Goal: Task Accomplishment & Management: Complete application form

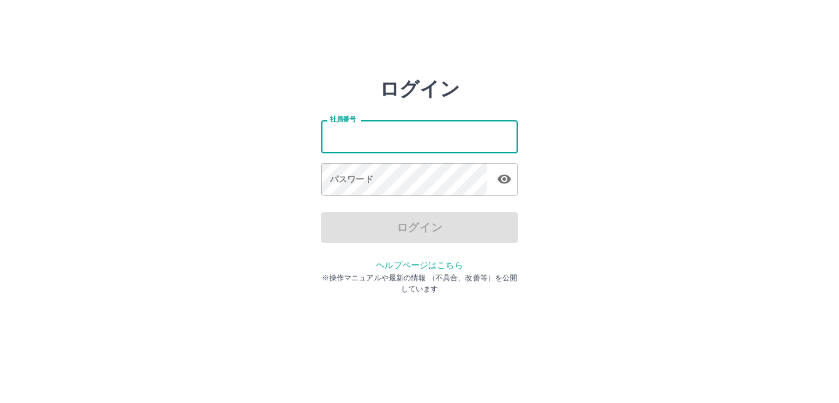
type input "*******"
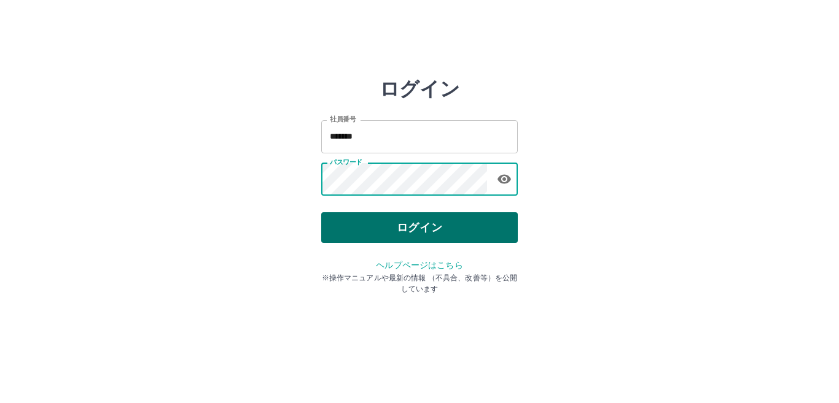
click at [385, 220] on button "ログイン" at bounding box center [419, 227] width 197 height 31
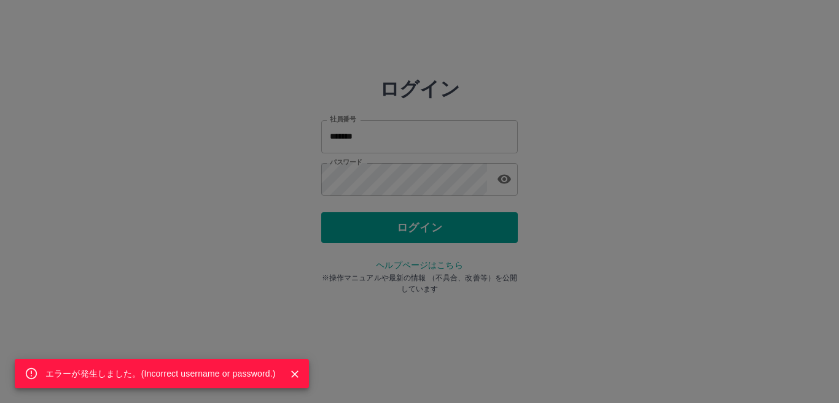
click at [393, 173] on div "エラーが発生しました。( Incorrect username or password. )" at bounding box center [419, 201] width 839 height 403
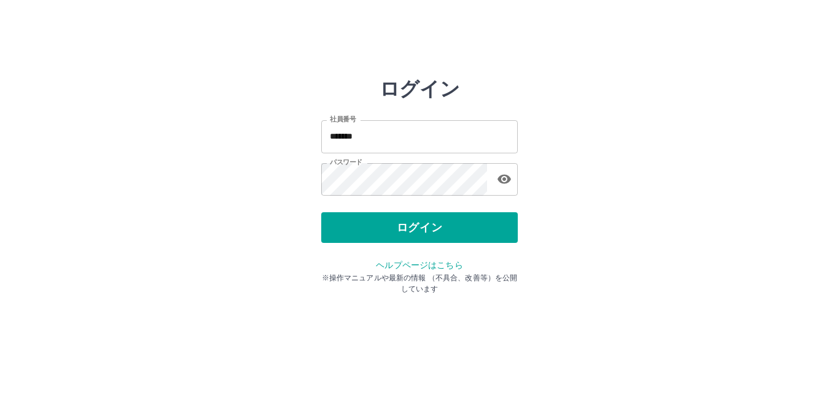
click at [503, 181] on icon "button" at bounding box center [504, 179] width 14 height 9
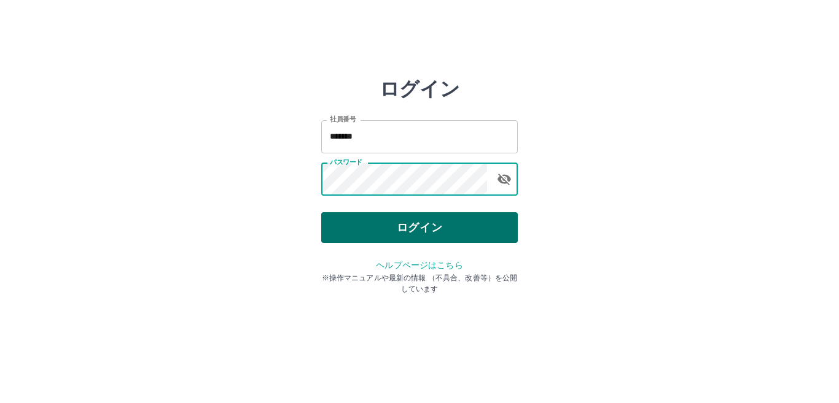
click at [381, 222] on button "ログイン" at bounding box center [419, 227] width 197 height 31
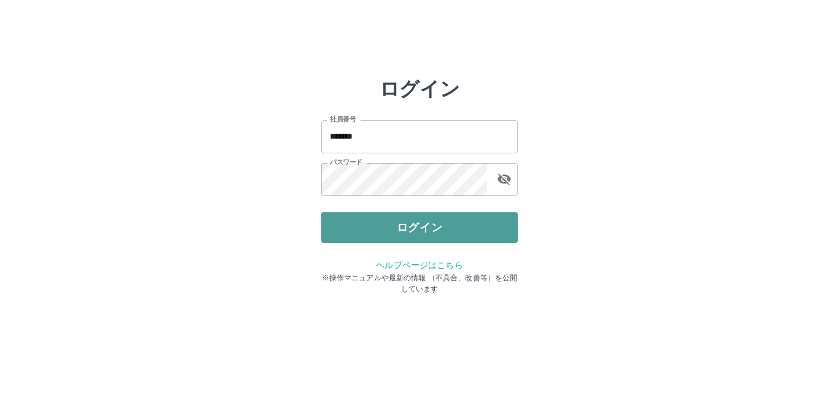
click at [448, 228] on button "ログイン" at bounding box center [419, 227] width 197 height 31
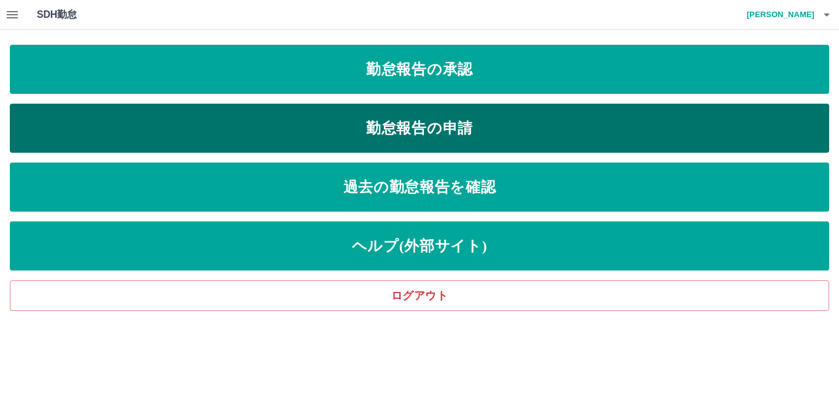
click at [444, 125] on link "勤怠報告の申請" at bounding box center [419, 128] width 819 height 49
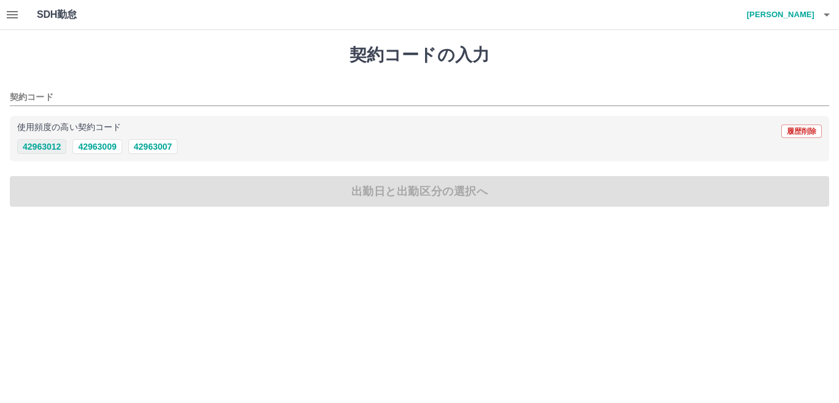
click at [53, 147] on button "42963012" at bounding box center [41, 146] width 49 height 15
type input "********"
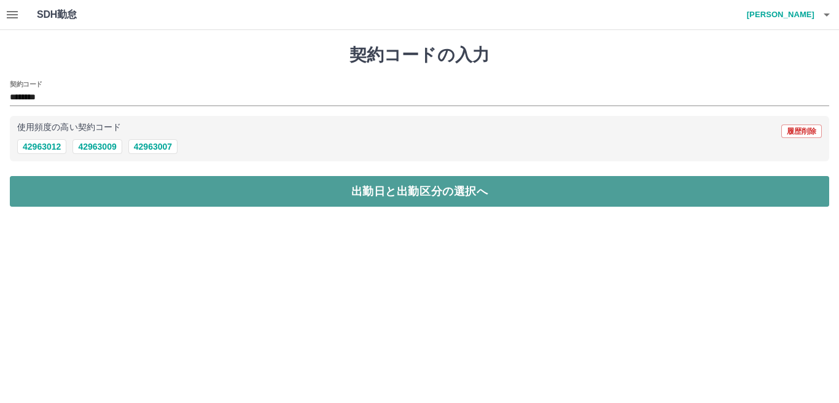
click at [80, 196] on button "出勤日と出勤区分の選択へ" at bounding box center [419, 191] width 819 height 31
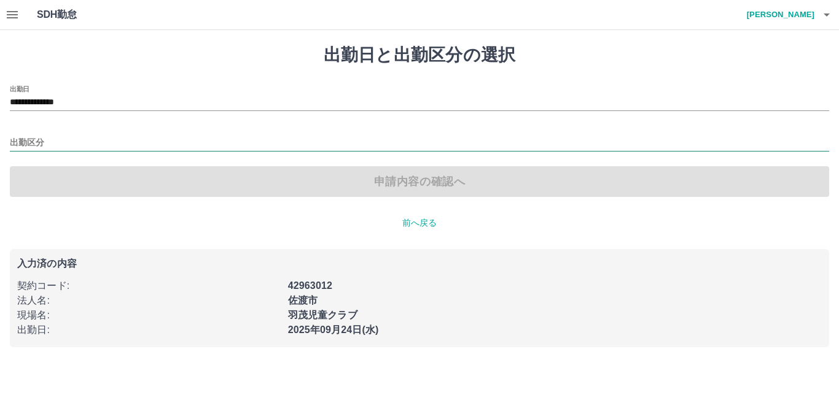
click at [27, 142] on input "出勤区分" at bounding box center [419, 143] width 819 height 15
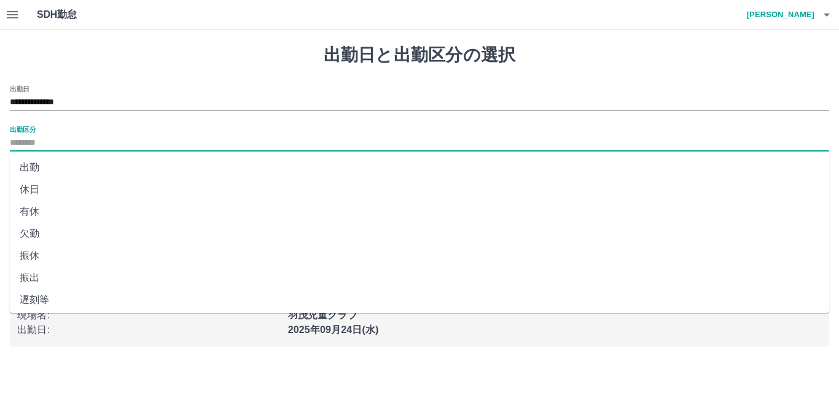
click at [29, 165] on li "出勤" at bounding box center [419, 168] width 819 height 22
type input "**"
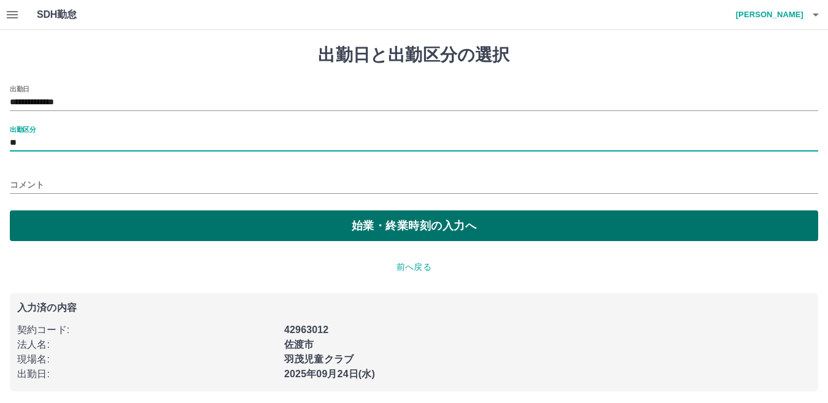
click at [82, 227] on button "始業・終業時刻の入力へ" at bounding box center [414, 226] width 809 height 31
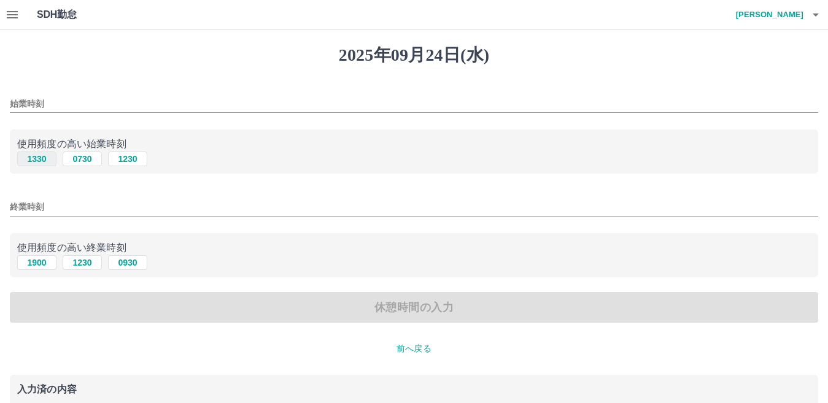
click at [45, 161] on button "1330" at bounding box center [36, 159] width 39 height 15
type input "****"
click at [50, 267] on button "1900" at bounding box center [36, 262] width 39 height 15
type input "****"
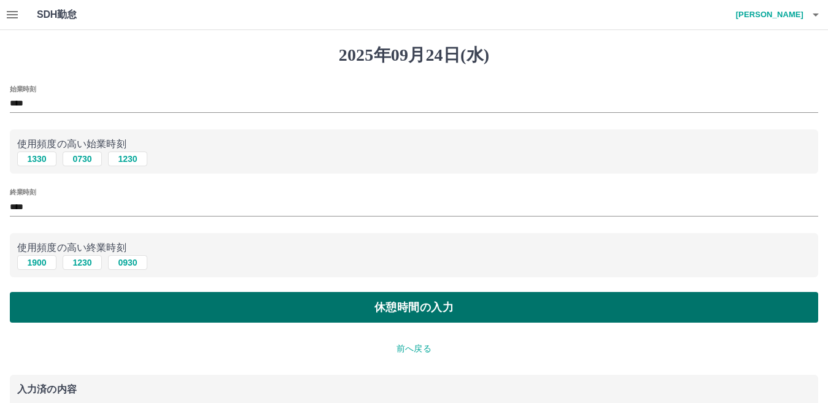
click at [73, 294] on button "休憩時間の入力" at bounding box center [414, 307] width 809 height 31
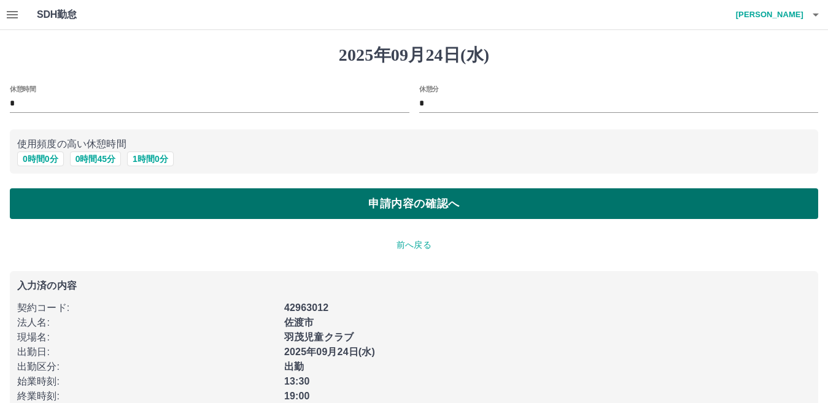
click at [100, 201] on button "申請内容の確認へ" at bounding box center [414, 204] width 809 height 31
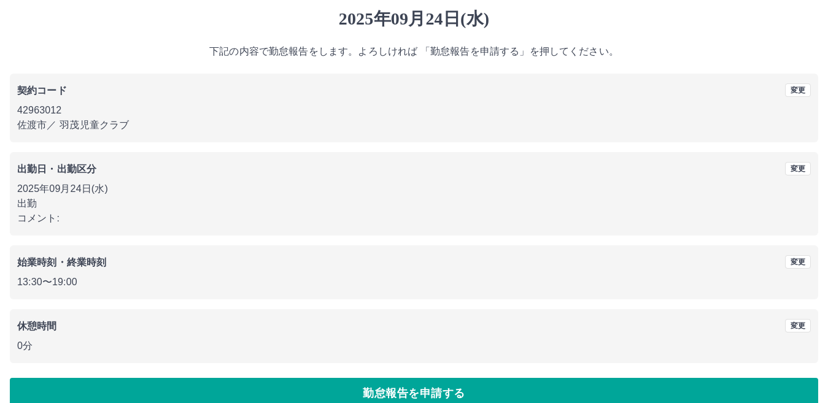
scroll to position [56, 0]
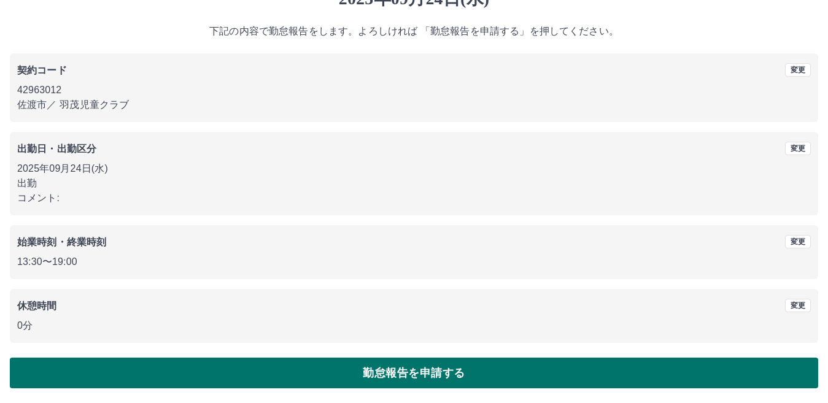
click at [263, 378] on button "勤怠報告を申請する" at bounding box center [414, 373] width 809 height 31
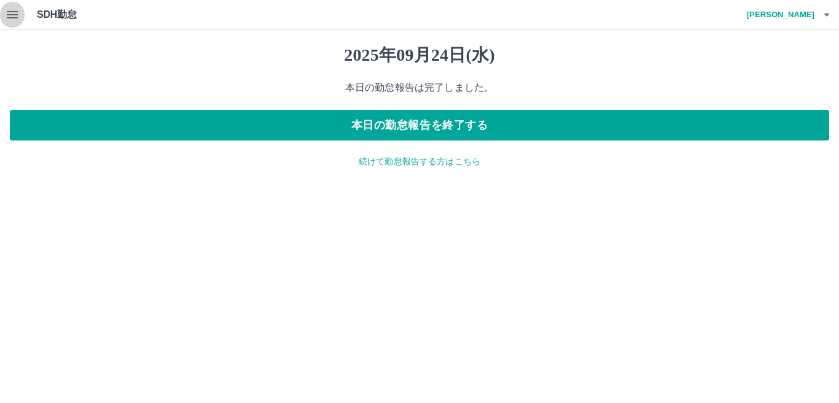
click at [11, 13] on icon "button" at bounding box center [12, 14] width 15 height 15
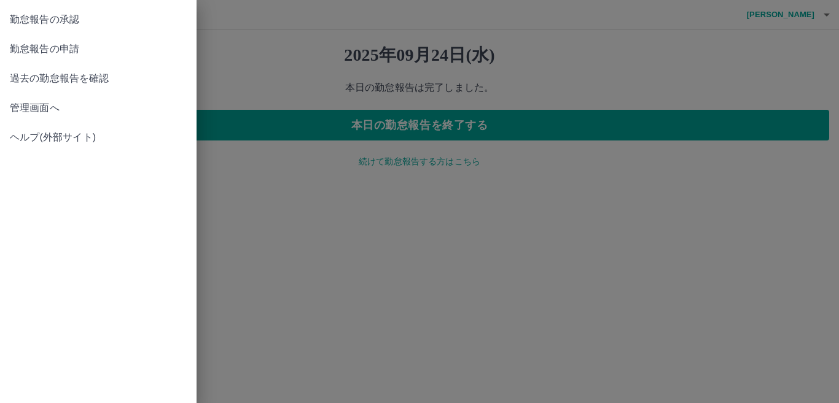
click at [40, 15] on span "勤怠報告の承認" at bounding box center [98, 19] width 177 height 15
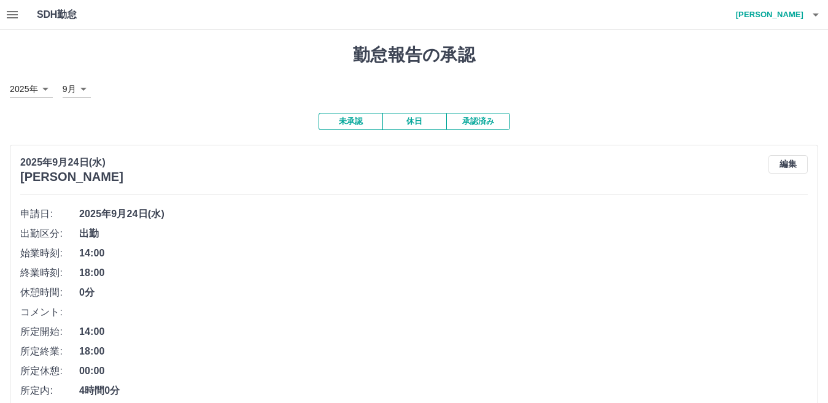
scroll to position [123, 0]
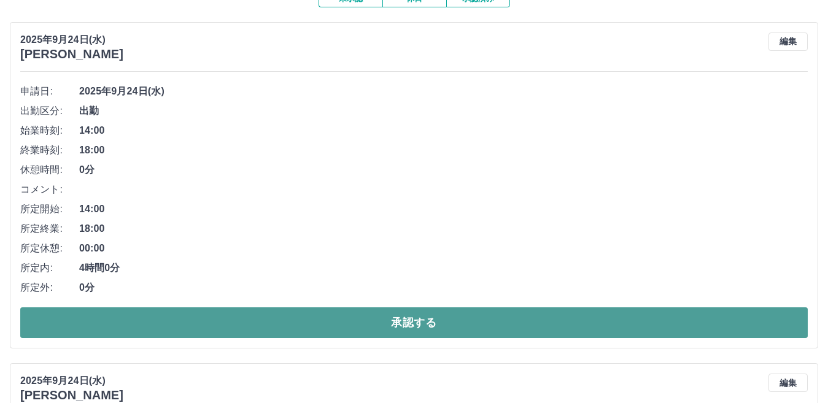
click at [299, 313] on button "承認する" at bounding box center [414, 323] width 788 height 31
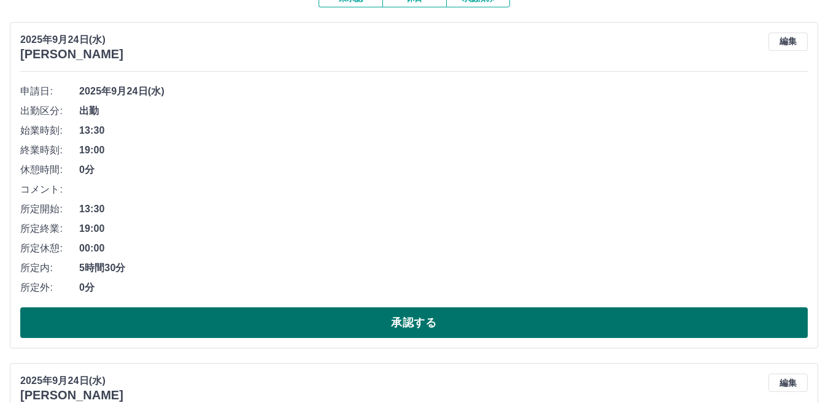
click at [298, 316] on button "承認する" at bounding box center [414, 323] width 788 height 31
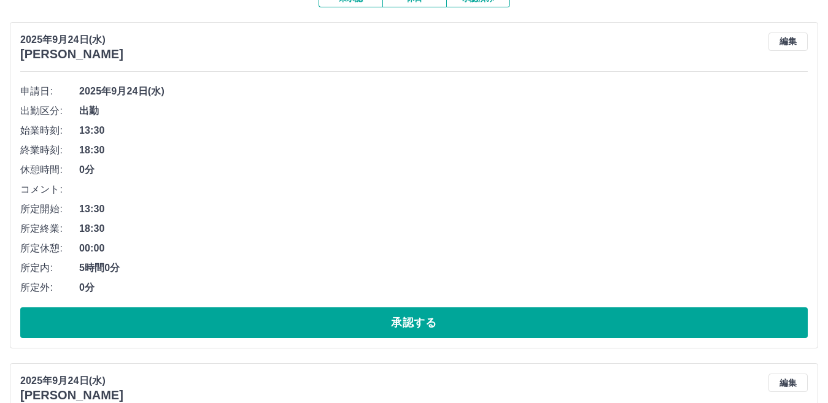
click at [298, 316] on button "承認する" at bounding box center [414, 323] width 788 height 31
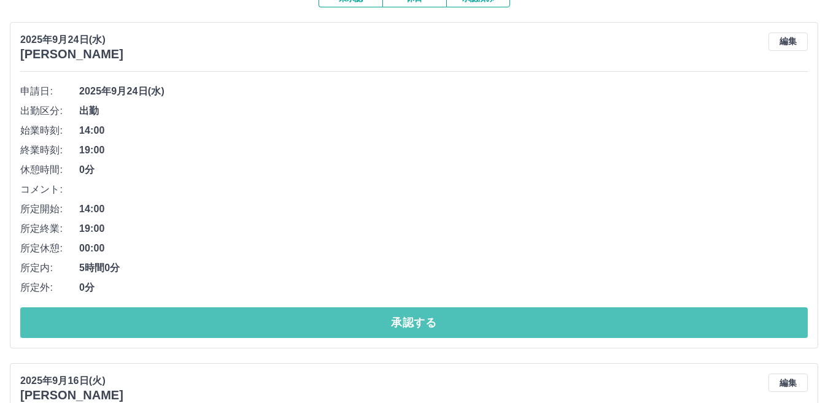
click at [298, 316] on button "承認する" at bounding box center [414, 323] width 788 height 31
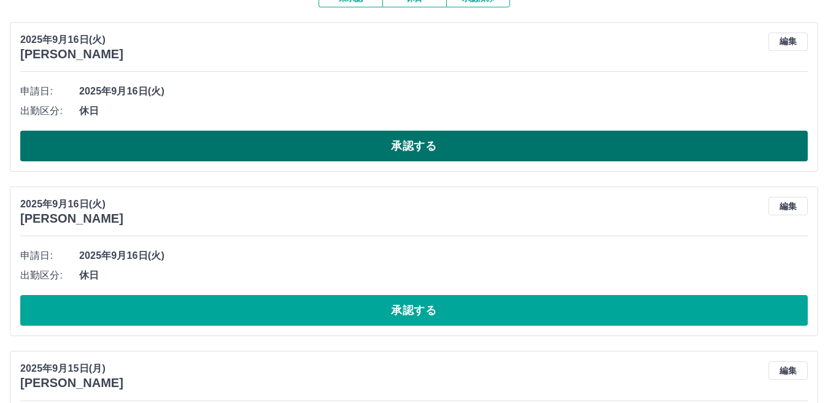
click at [225, 142] on button "承認する" at bounding box center [414, 146] width 788 height 31
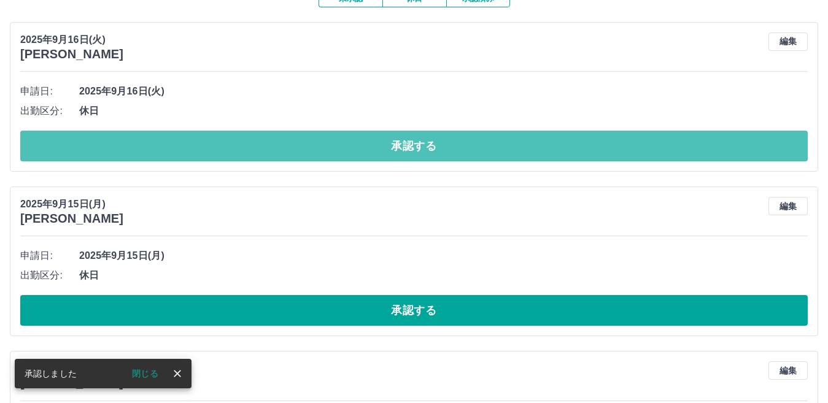
click at [225, 142] on button "承認する" at bounding box center [414, 146] width 788 height 31
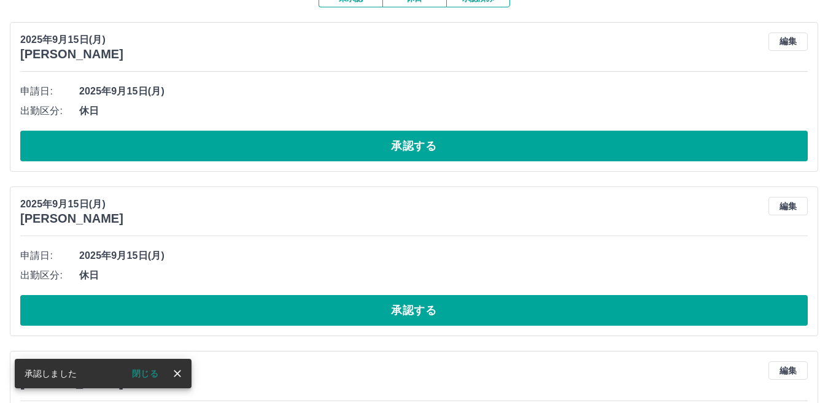
click at [225, 142] on button "承認する" at bounding box center [414, 146] width 788 height 31
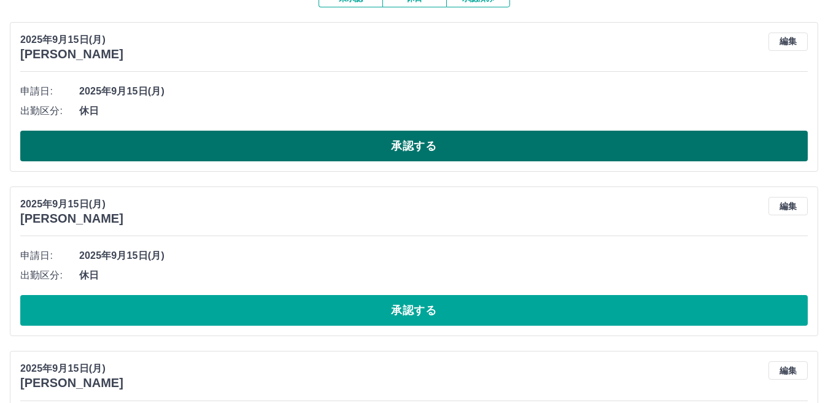
click at [227, 150] on button "承認する" at bounding box center [414, 146] width 788 height 31
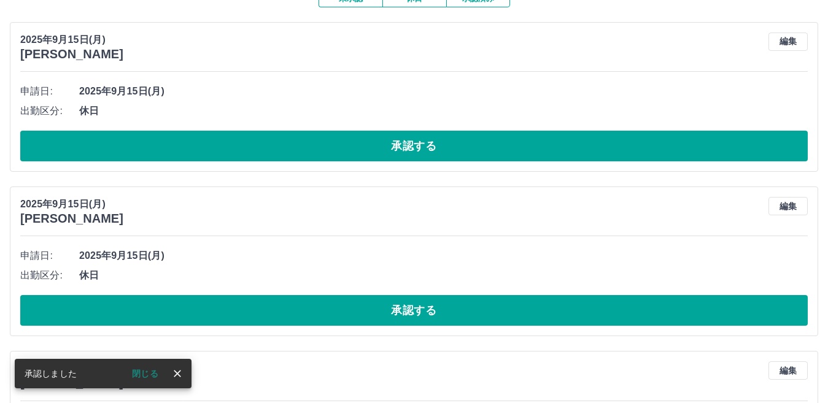
click at [233, 138] on button "承認する" at bounding box center [414, 146] width 788 height 31
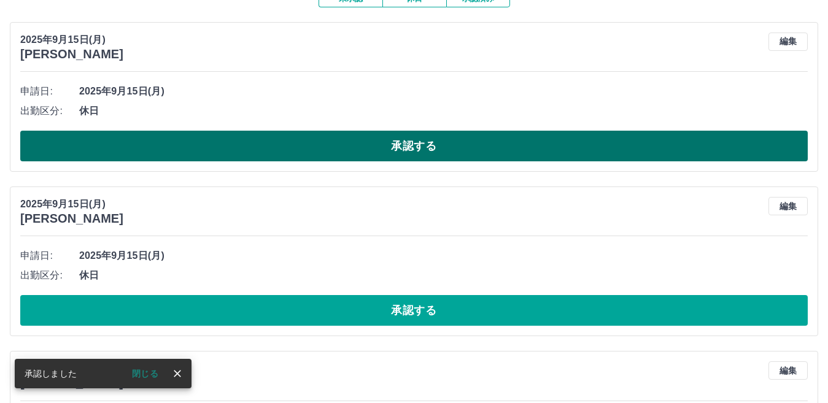
click at [233, 139] on button "承認する" at bounding box center [414, 146] width 788 height 31
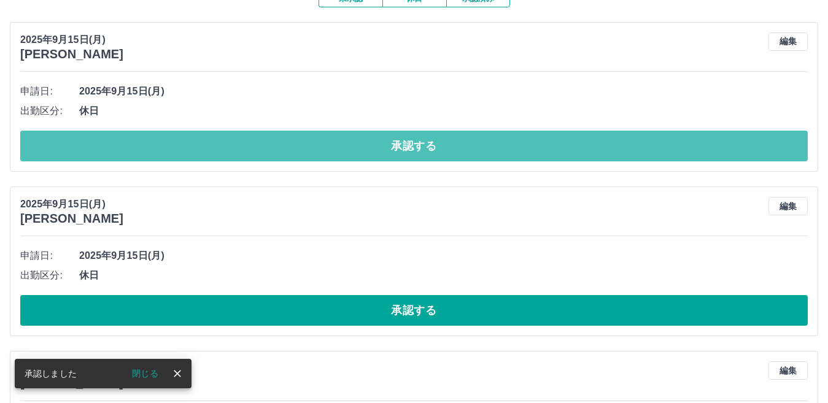
click at [234, 141] on button "承認する" at bounding box center [414, 146] width 788 height 31
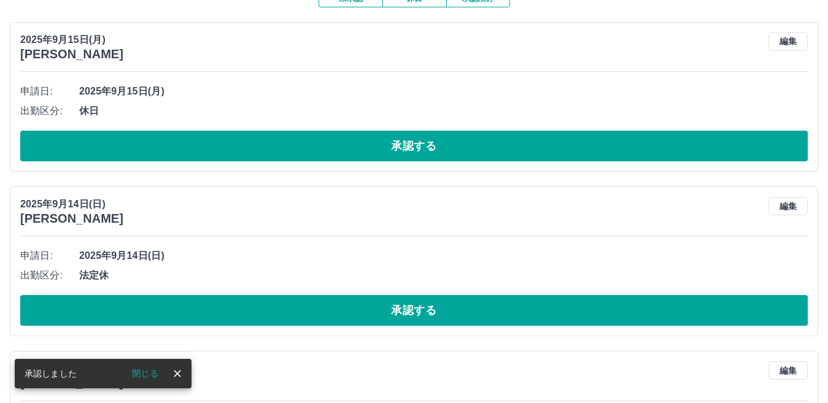
click at [234, 141] on button "承認する" at bounding box center [414, 146] width 788 height 31
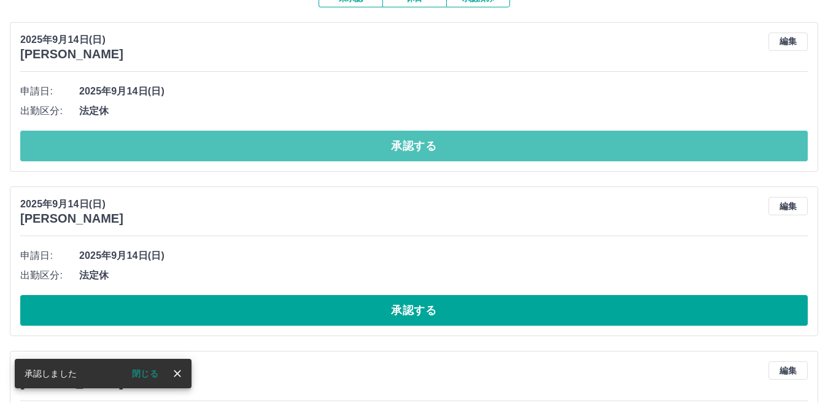
click at [234, 141] on button "承認する" at bounding box center [414, 146] width 788 height 31
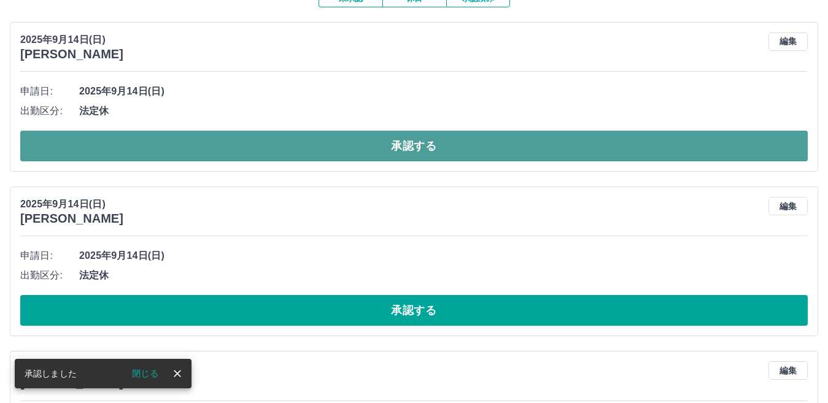
click at [236, 143] on button "承認する" at bounding box center [414, 146] width 788 height 31
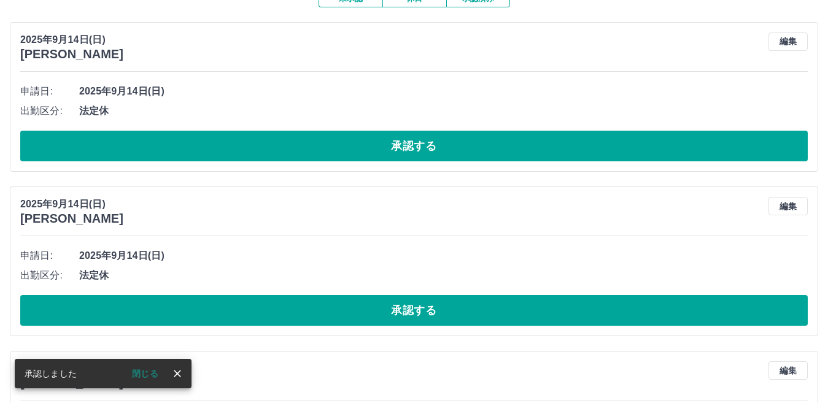
click at [236, 144] on button "承認する" at bounding box center [414, 146] width 788 height 31
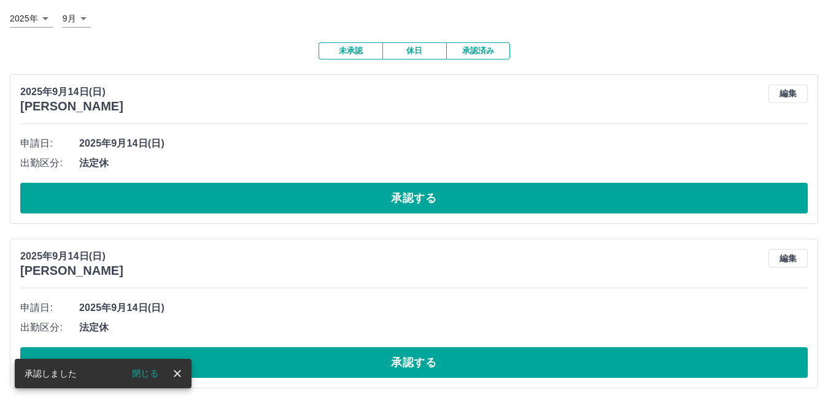
scroll to position [72, 0]
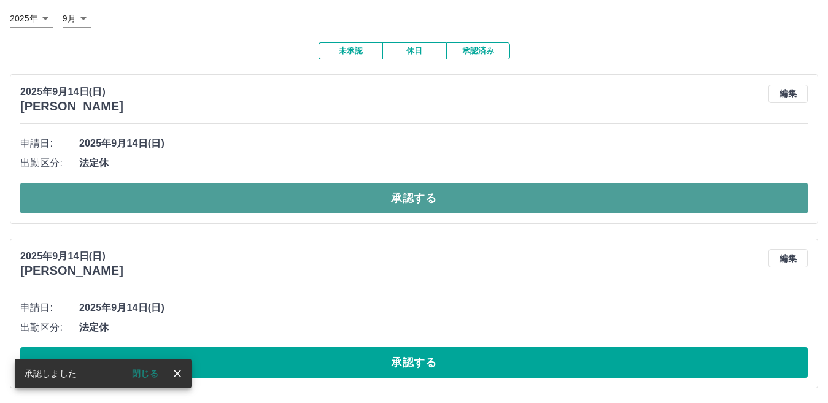
click at [246, 200] on button "承認する" at bounding box center [414, 198] width 788 height 31
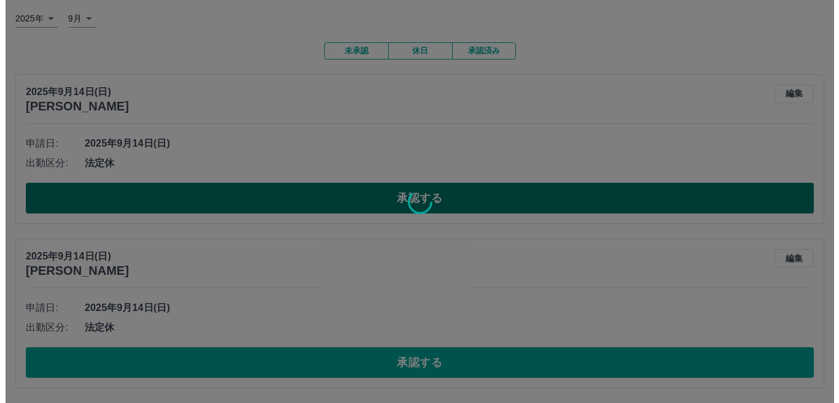
scroll to position [0, 0]
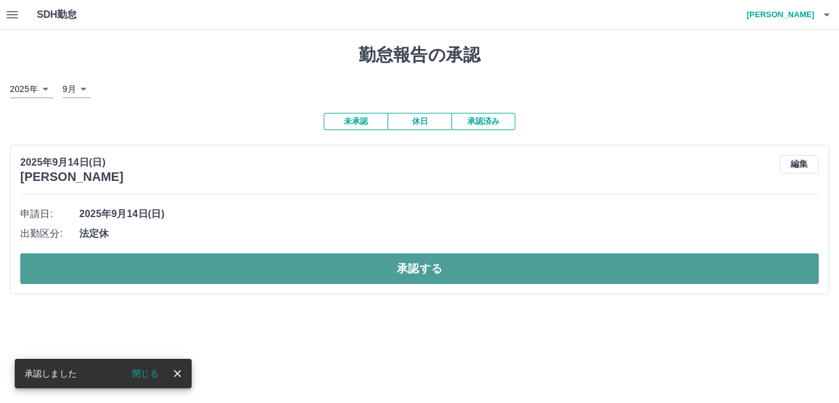
click at [260, 265] on button "承認する" at bounding box center [419, 269] width 798 height 31
